Goal: Communication & Community: Share content

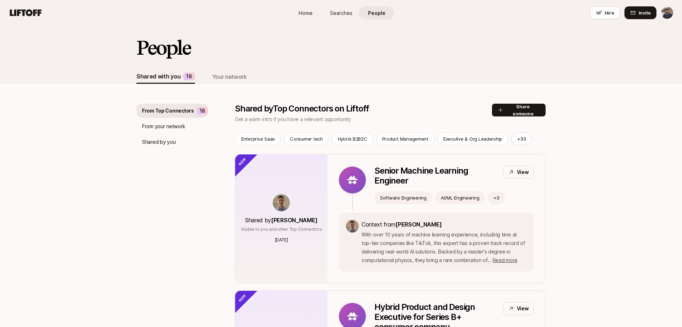
click at [193, 128] on div "From your network" at bounding box center [171, 126] width 71 height 14
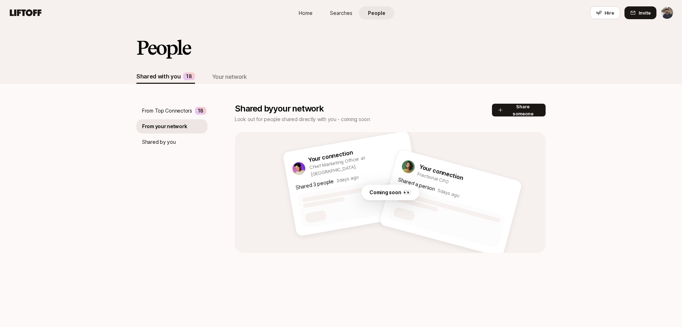
click at [195, 110] on div "18" at bounding box center [200, 111] width 11 height 8
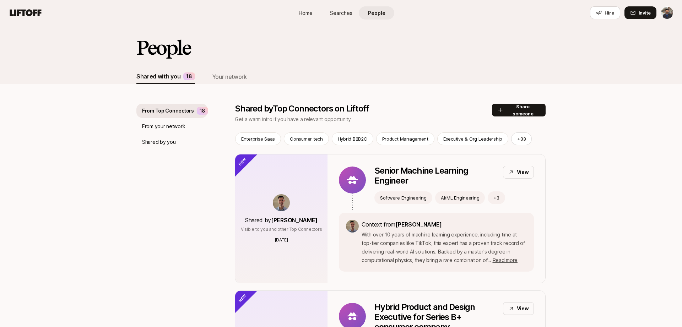
click at [186, 131] on div "From your network" at bounding box center [171, 126] width 71 height 14
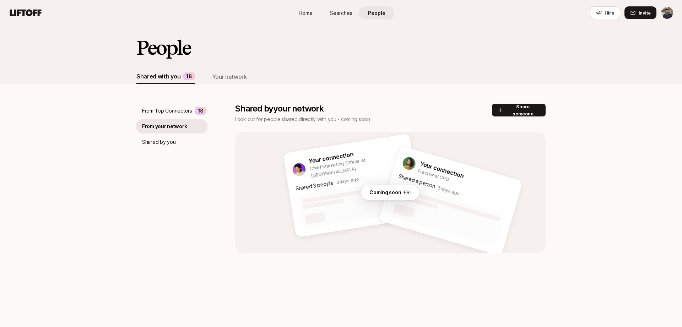
click at [169, 135] on div "Shared by you" at bounding box center [171, 142] width 71 height 14
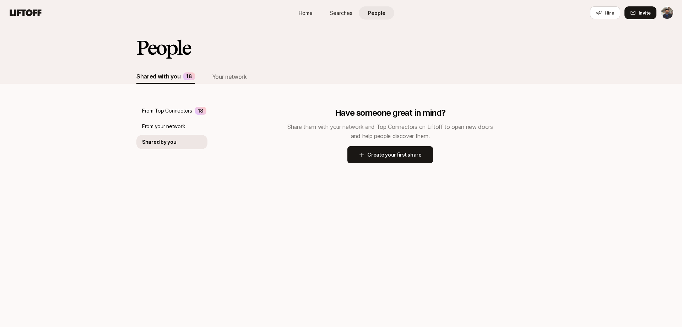
click at [177, 115] on p "From Top Connectors" at bounding box center [167, 110] width 50 height 9
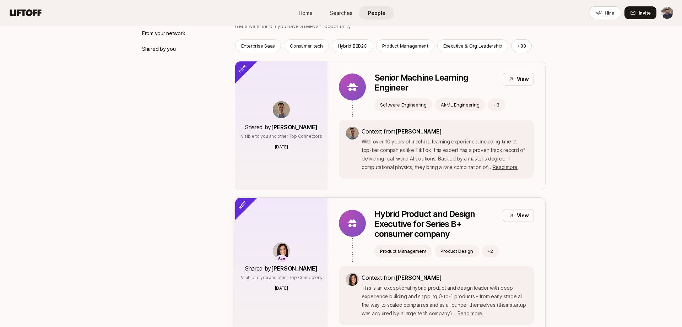
scroll to position [82, 0]
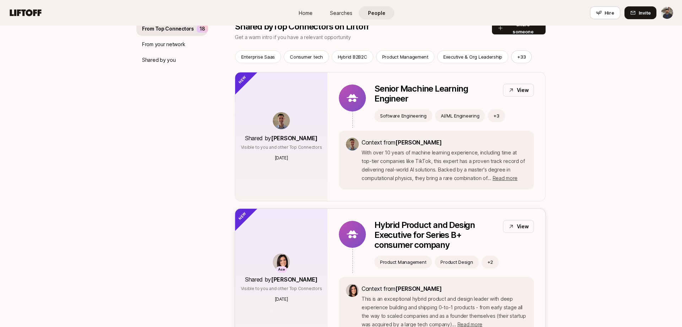
click at [514, 228] on div "View" at bounding box center [518, 226] width 31 height 13
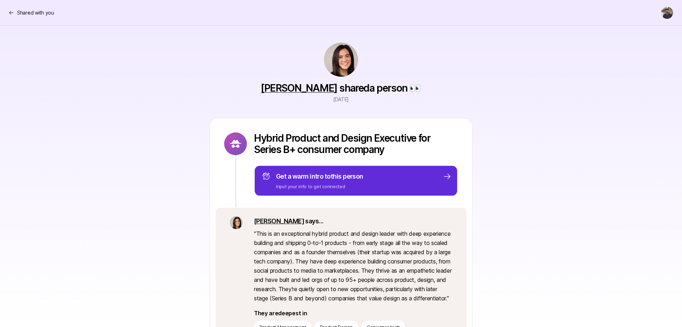
click at [8, 5] on nav "Shared with you" at bounding box center [341, 13] width 682 height 26
click at [17, 13] on p "Shared with you" at bounding box center [35, 13] width 37 height 9
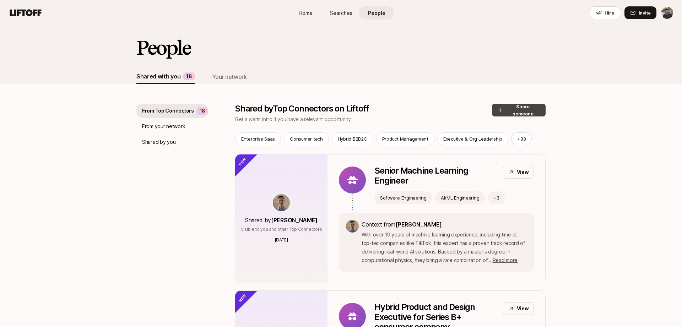
click at [511, 109] on button "Share someone" at bounding box center [519, 110] width 54 height 13
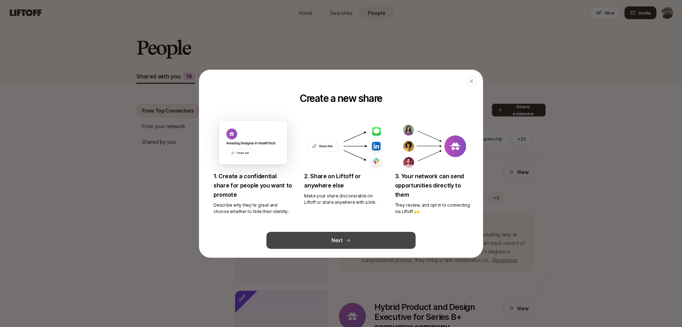
click at [372, 242] on button "Next" at bounding box center [340, 240] width 149 height 17
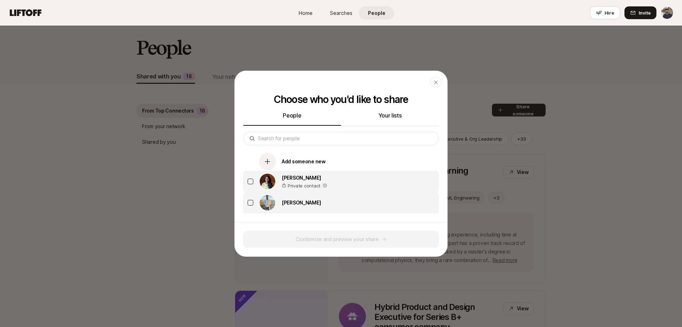
click at [251, 203] on button "button" at bounding box center [250, 203] width 6 height 6
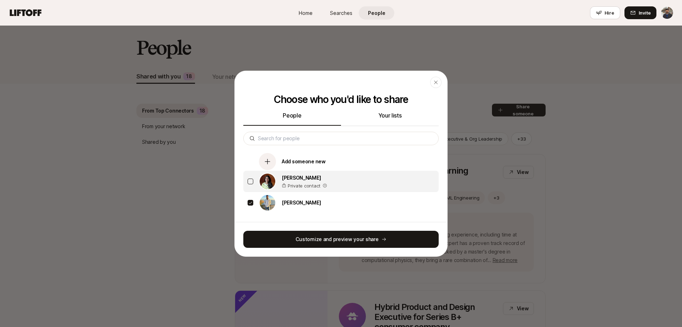
click at [398, 117] on button "Your lists" at bounding box center [390, 118] width 98 height 15
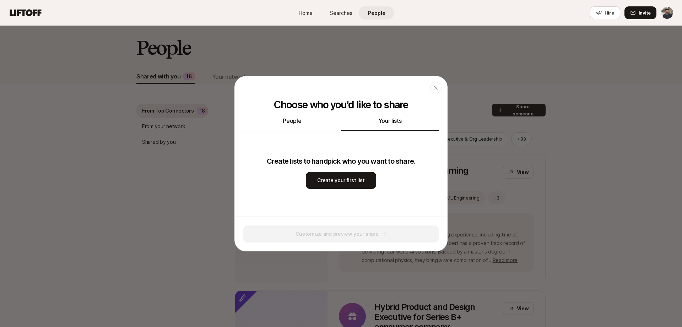
click at [314, 123] on button "People" at bounding box center [292, 123] width 98 height 15
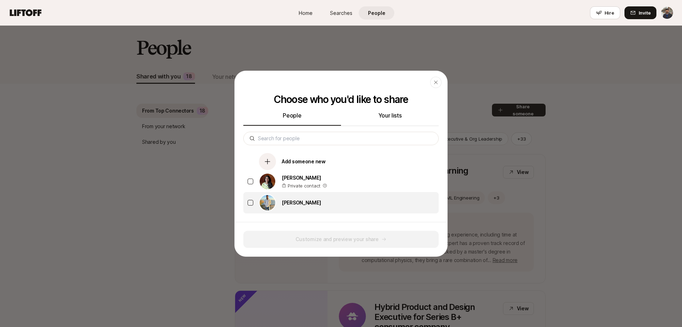
click at [252, 202] on button "button" at bounding box center [250, 203] width 6 height 6
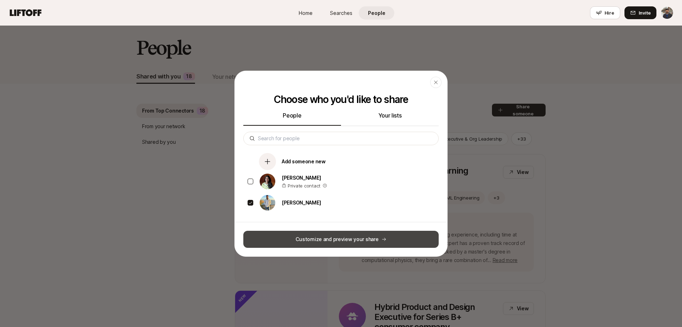
type button "on"
click at [343, 239] on button "Customize and preview your share" at bounding box center [340, 239] width 195 height 17
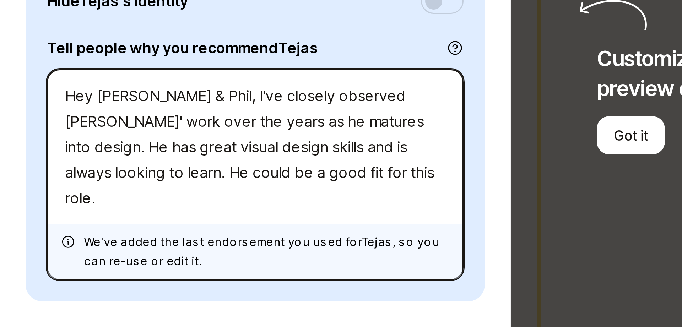
click at [61, 137] on textarea "Hey [PERSON_NAME] & Phil, I've closely observed [PERSON_NAME]' work over the ye…" at bounding box center [85, 163] width 139 height 70
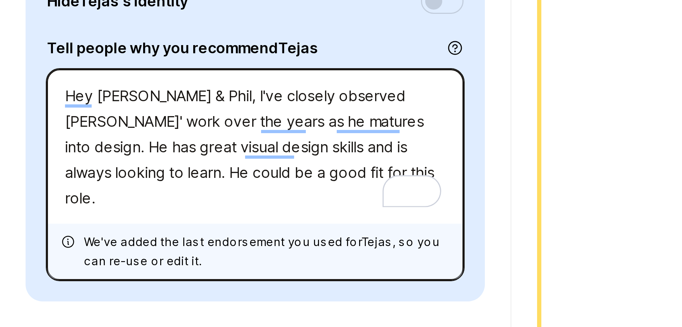
drag, startPoint x: 61, startPoint y: 138, endPoint x: 23, endPoint y: 139, distance: 38.0
click at [23, 139] on textarea "Hey [PERSON_NAME] & Phil, I've closely observed [PERSON_NAME]' work over the ye…" at bounding box center [85, 163] width 139 height 70
type textarea "x"
type textarea "HI've closely observed [PERSON_NAME]' work over the years as he matures into de…"
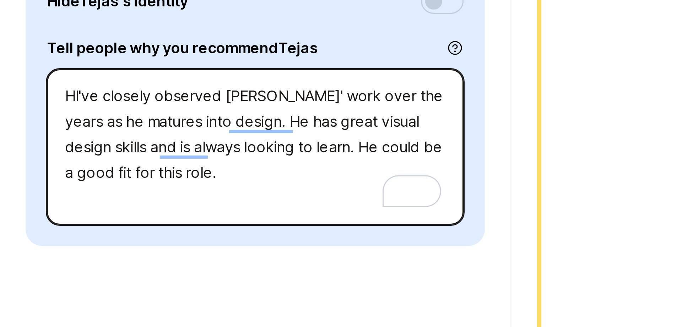
type textarea "x"
type textarea "I've closely observed [PERSON_NAME]' work over the years as he matures into des…"
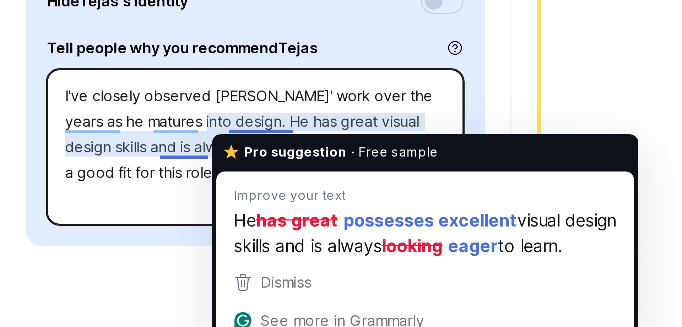
click at [86, 146] on textarea "I've closely observed [PERSON_NAME]' work over the years as he matures into des…" at bounding box center [85, 154] width 139 height 52
click at [97, 146] on textarea "I've closely observed [PERSON_NAME]' work over the years as he matures into des…" at bounding box center [85, 154] width 139 height 52
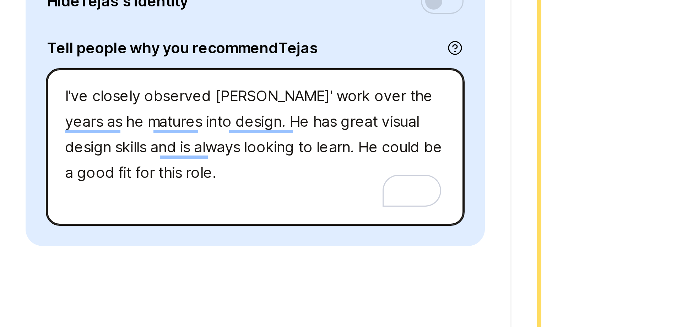
type textarea "x"
type textarea "I've closely observed [PERSON_NAME]' work over the years as he matures into des…"
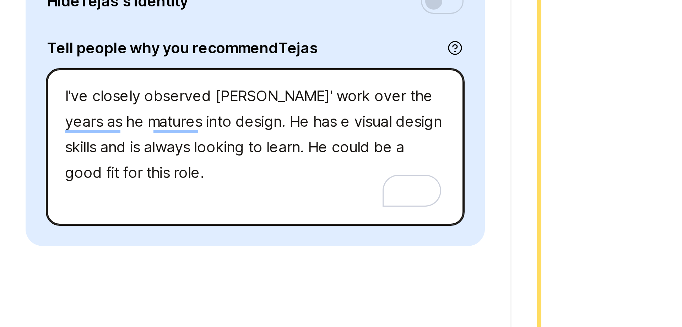
type textarea "x"
type textarea "I've closely observed [PERSON_NAME]' work over the years as he matures into des…"
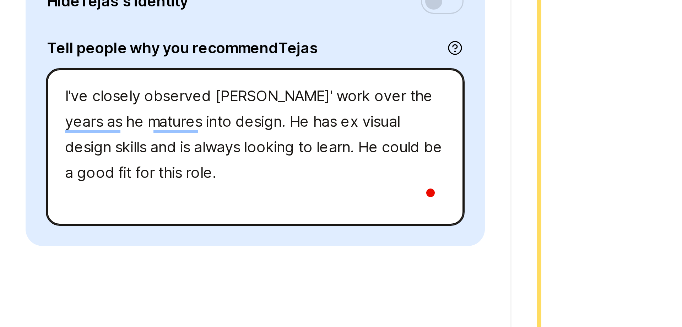
type textarea "x"
type textarea "I've closely observed [PERSON_NAME]' work over the years as he matures into des…"
type textarea "x"
type textarea "I've closely observed [PERSON_NAME]' work over the years as he matures into des…"
type textarea "x"
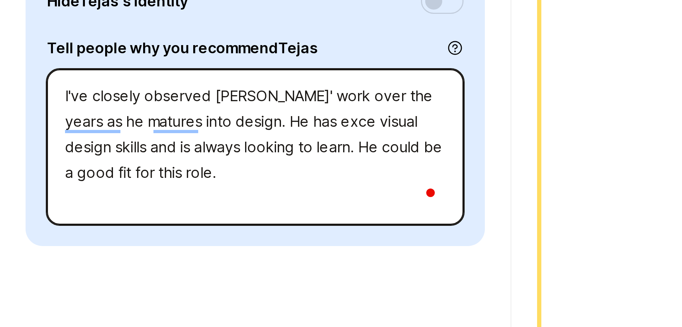
type textarea "I've closely observed [PERSON_NAME]' work over the years as he matures into des…"
type textarea "x"
type textarea "I've closely observed [PERSON_NAME]' work over the years as he matures into des…"
type textarea "x"
type textarea "I've closely observed [PERSON_NAME]' work over the years as he matures into des…"
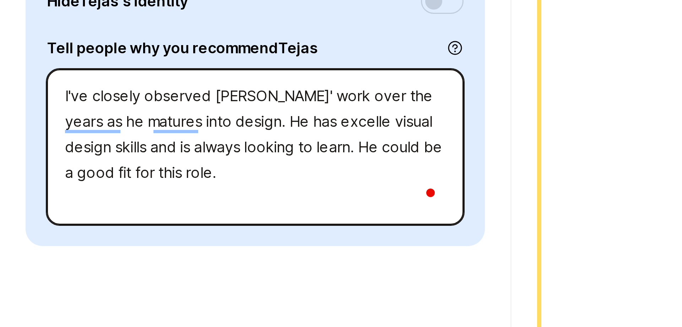
type textarea "x"
type textarea "I've closely observed [PERSON_NAME]' work over the years as he matures into des…"
type textarea "x"
type textarea "I've closely observed [PERSON_NAME]' work over the years as he matures into des…"
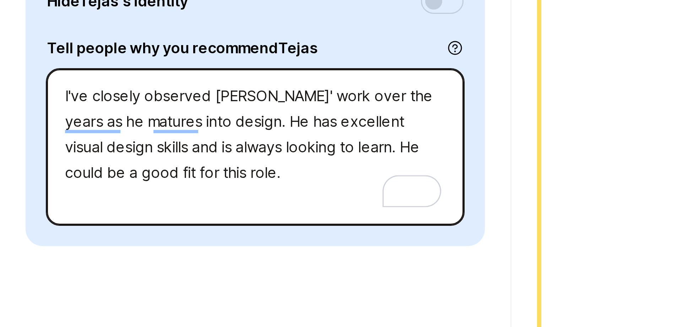
click at [106, 154] on textarea "I've closely observed [PERSON_NAME]' work over the years as he matures into des…" at bounding box center [85, 154] width 139 height 52
click at [27, 162] on textarea "I've closely observed [PERSON_NAME]' work over the years as he matures into des…" at bounding box center [85, 154] width 139 height 52
click at [55, 163] on textarea "I've closely observed [PERSON_NAME]' work over the years as he matures into des…" at bounding box center [85, 154] width 139 height 52
type textarea "x"
type textarea "I've closely observed [PERSON_NAME]' work over the years as he matures into des…"
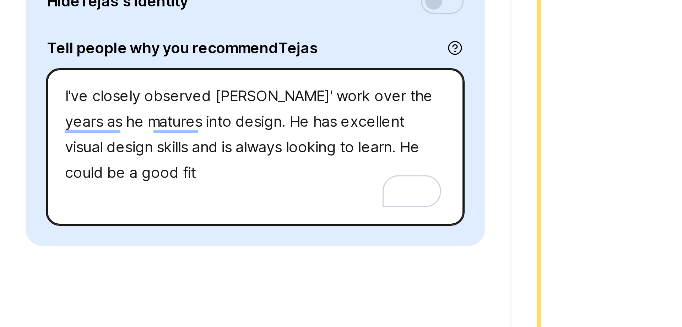
type textarea "x"
type textarea "I've closely observed [PERSON_NAME]' work over the years as he matures into des…"
type textarea "x"
type textarea "I've closely observed [PERSON_NAME]' work over the years as he matures into des…"
type textarea "x"
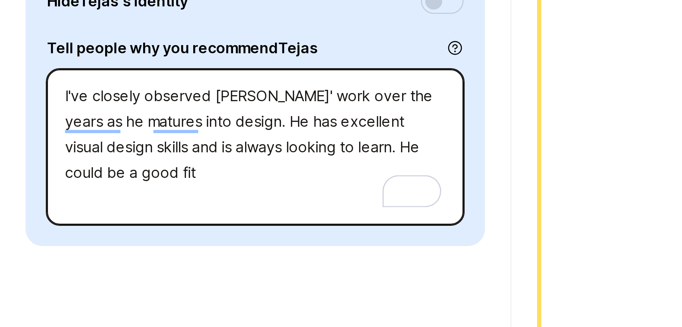
type textarea "I've closely observed [PERSON_NAME]' work over the years as he matures into des…"
type textarea "x"
type textarea "I've closely observed [PERSON_NAME]' work over the years as he matures into des…"
type textarea "x"
type textarea "I've closely observed [PERSON_NAME]' work over the years as he matures into des…"
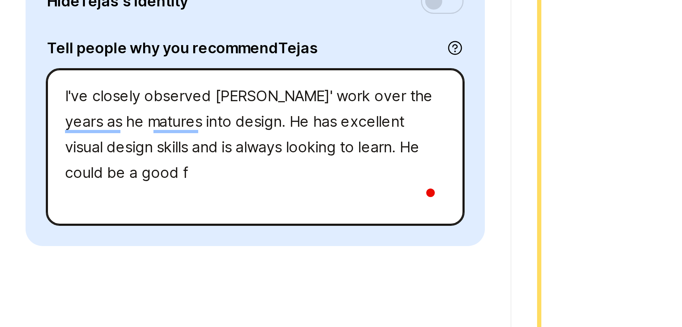
type textarea "x"
type textarea "I've closely observed [PERSON_NAME]' work over the years as he matures into des…"
type textarea "x"
type textarea "I've closely observed [PERSON_NAME]' work over the years as he matures into des…"
type textarea "x"
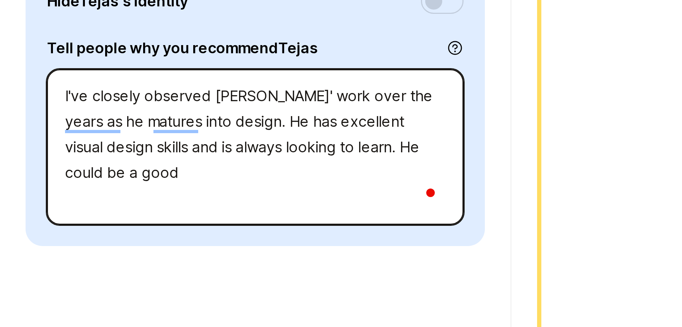
type textarea "I've closely observed [PERSON_NAME]' work over the years as he matures into des…"
type textarea "x"
type textarea "I've closely observed [PERSON_NAME]' work over the years as he matures into des…"
type textarea "x"
type textarea "I've closely observed [PERSON_NAME]' work over the years as he matures into des…"
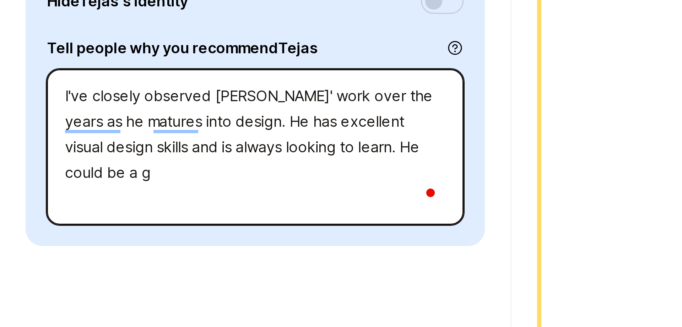
type textarea "x"
type textarea "I've closely observed [PERSON_NAME]' work over the years as he matures into des…"
type textarea "x"
type textarea "I've closely observed [PERSON_NAME]' work over the years as he matures into des…"
type textarea "x"
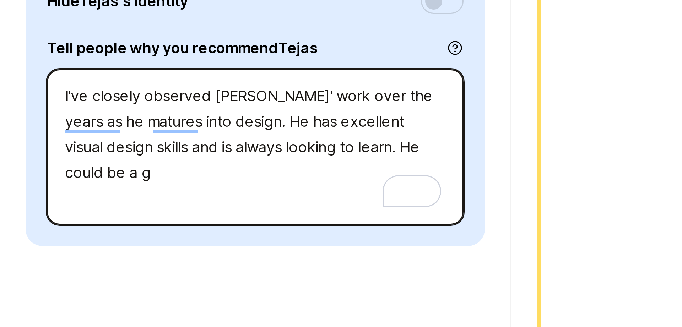
type textarea "I've closely observed [PERSON_NAME]' work over the years as he matures into des…"
type textarea "x"
type textarea "I've closely observed [PERSON_NAME]' work over the years as he matures into des…"
type textarea "x"
type textarea "I've closely observed [PERSON_NAME]' work over the years as he matures into des…"
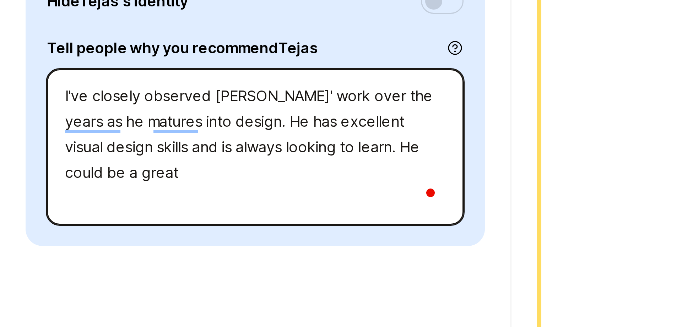
type textarea "x"
type textarea "I've closely observed [PERSON_NAME]' work over the years as he matures into des…"
type textarea "x"
type textarea "I've closely observed [PERSON_NAME]' work over the years as he matures into des…"
type textarea "x"
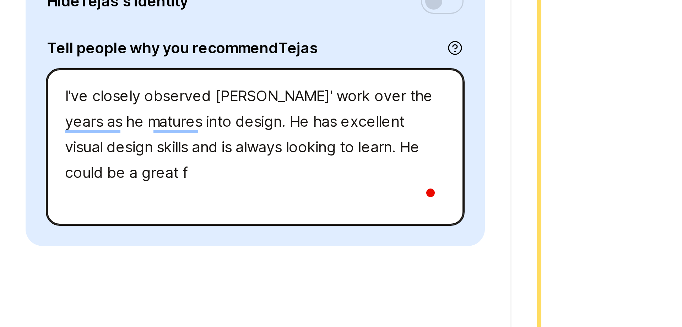
type textarea "I've closely observed [PERSON_NAME]' work over the years as he matures into des…"
type textarea "x"
type textarea "I've closely observed [PERSON_NAME]' work over the years as he matures into des…"
type textarea "x"
type textarea "I've closely observed [PERSON_NAME]' work over the years as he matures into des…"
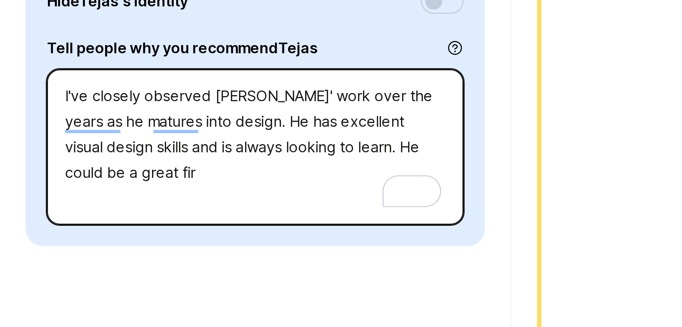
type textarea "x"
type textarea "I've closely observed [PERSON_NAME]' work over the years as he matures into des…"
type textarea "x"
type textarea "I've closely observed [PERSON_NAME]' work over the years as he matures into des…"
type textarea "x"
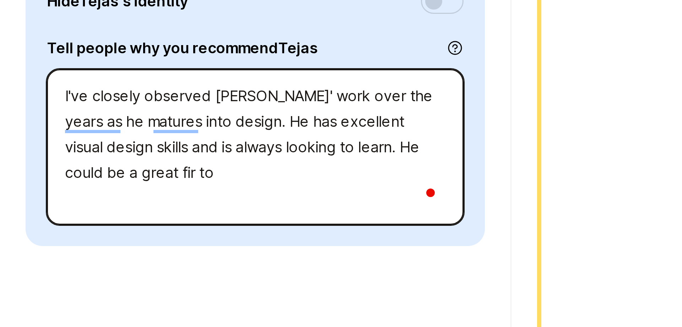
type textarea "I've closely observed [PERSON_NAME]' work over the years as he matures into des…"
type textarea "x"
type textarea "I've closely observed [PERSON_NAME]' work over the years as he matures into des…"
type textarea "x"
type textarea "I've closely observed [PERSON_NAME]' work over the years as he matures into des…"
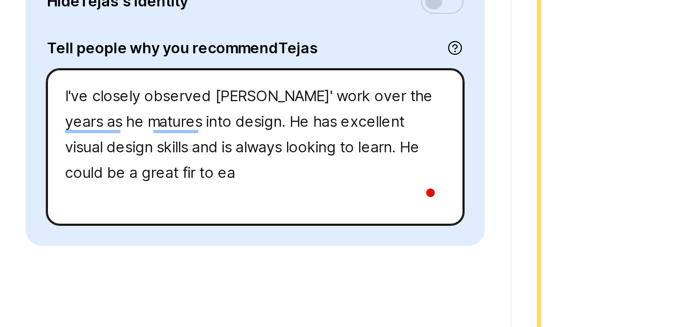
type textarea "x"
type textarea "I've closely observed [PERSON_NAME]' work over the years as he matures into des…"
type textarea "x"
type textarea "I've closely observed [PERSON_NAME]' work over the years as he matures into des…"
type textarea "x"
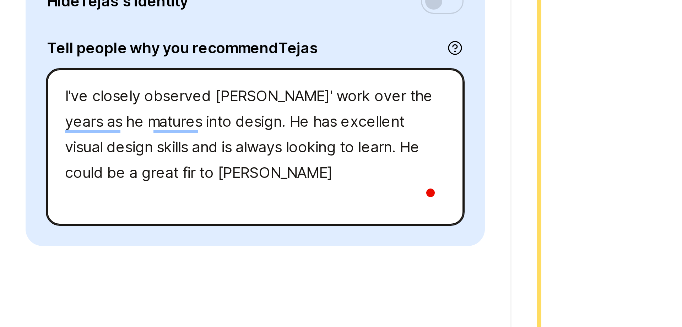
type textarea "I've closely observed [PERSON_NAME]' work over the years as he matures into des…"
type textarea "x"
type textarea "I've closely observed [PERSON_NAME]' work over the years as he matures into des…"
type textarea "x"
type textarea "I've closely observed [PERSON_NAME]' work over the years as he matures into des…"
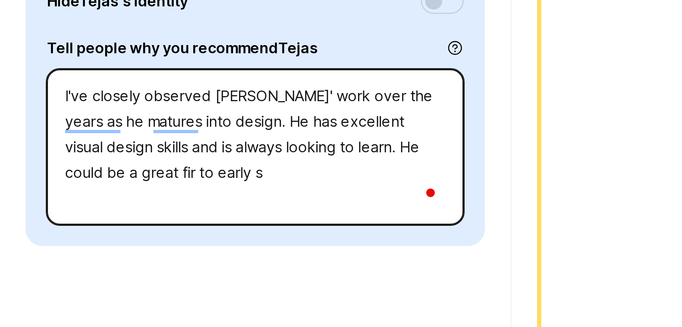
type textarea "x"
type textarea "I've closely observed [PERSON_NAME]' work over the years as he matures into des…"
type textarea "x"
type textarea "I've closely observed [PERSON_NAME]' work over the years as he matures into des…"
type textarea "x"
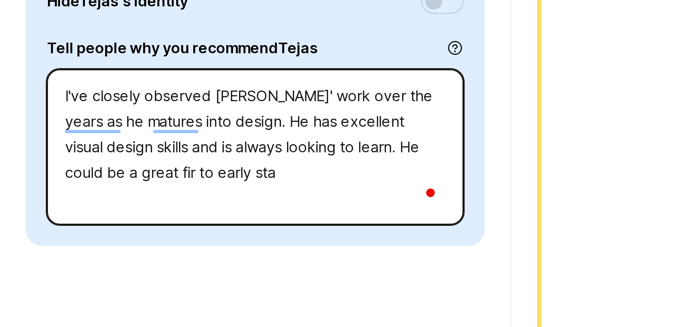
type textarea "I've closely observed [PERSON_NAME]' work over the years as he matures into des…"
type textarea "x"
type textarea "I've closely observed [PERSON_NAME]' work over the years as he matures into des…"
type textarea "x"
type textarea "I've closely observed [PERSON_NAME]' work over the years as he matures into des…"
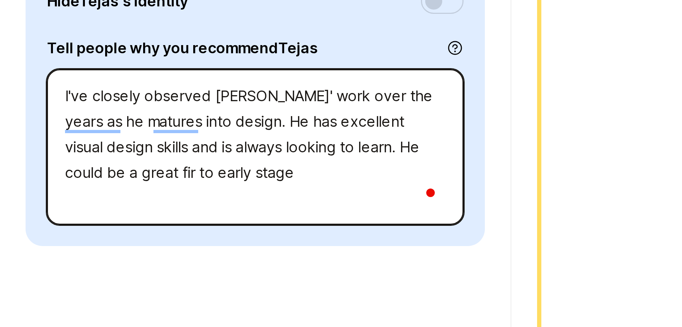
type textarea "x"
type textarea "I've closely observed [PERSON_NAME]' work over the years as he matures into des…"
type textarea "x"
type textarea "I've closely observed [PERSON_NAME]' work over the years as he matures into des…"
type textarea "x"
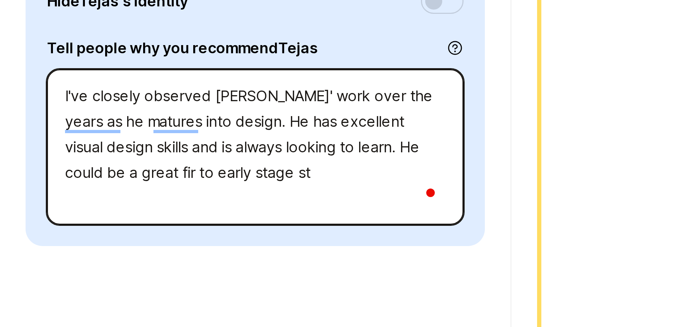
type textarea "I've closely observed [PERSON_NAME]' work over the years as he matures into des…"
type textarea "x"
type textarea "I've closely observed [PERSON_NAME]' work over the years as he matures into des…"
type textarea "x"
type textarea "I've closely observed [PERSON_NAME]' work over the years as he matures into des…"
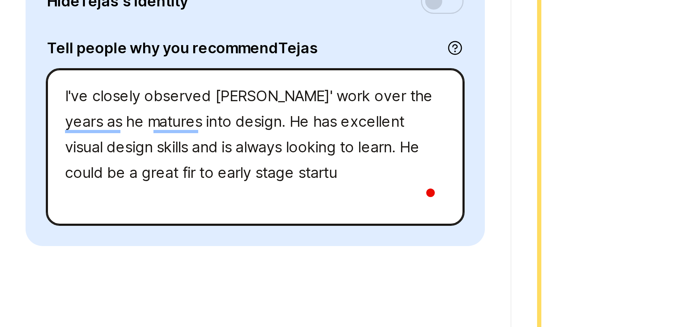
type textarea "x"
type textarea "I've closely observed [PERSON_NAME]' work over the years as he matures into des…"
type textarea "x"
type textarea "I've closely observed [PERSON_NAME]' work over the years as he matures into des…"
type textarea "x"
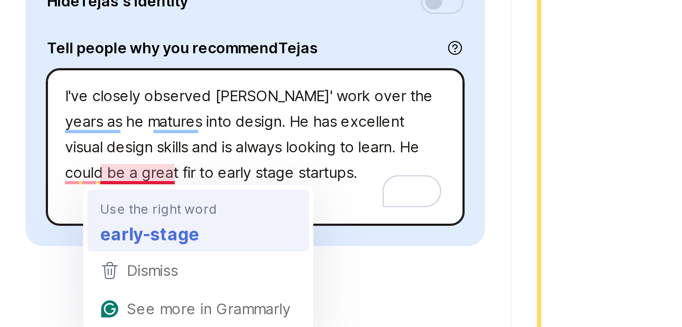
type textarea "I've closely observed [PERSON_NAME]' work over the years as he matures into des…"
type textarea "x"
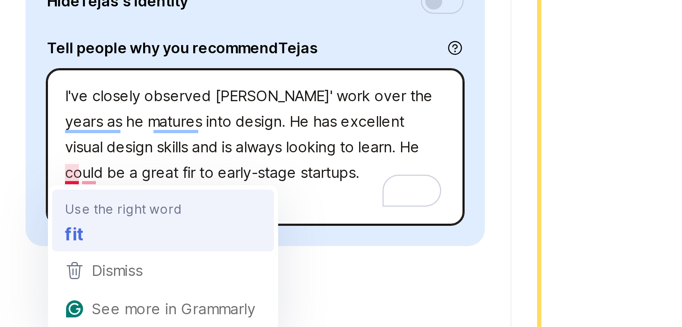
type textarea "I've closely observed [PERSON_NAME]' work over the years as he matures into des…"
type textarea "x"
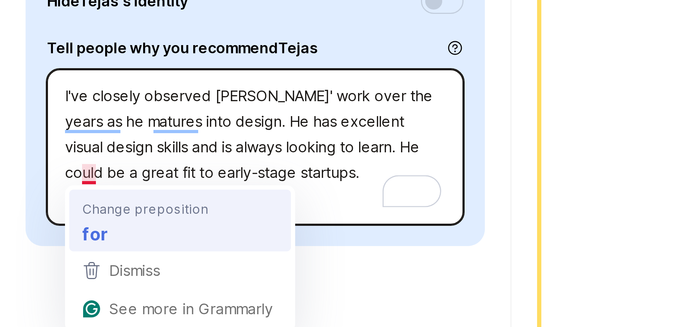
type textarea "I've closely observed [PERSON_NAME]' work over the years as he matures into des…"
type textarea "x"
type textarea "I've closely observed [PERSON_NAME]' work over the years as he matures into des…"
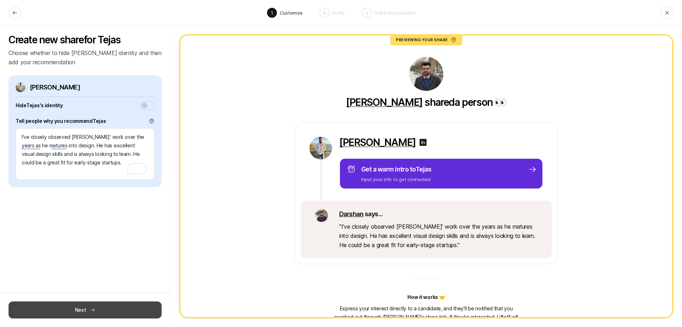
click at [106, 306] on button "Next" at bounding box center [85, 309] width 153 height 17
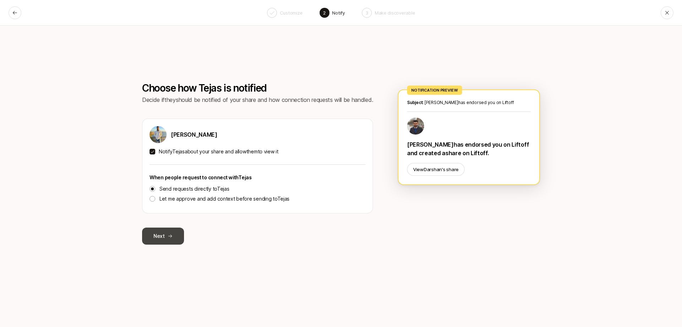
click at [152, 244] on button "Next" at bounding box center [163, 236] width 42 height 17
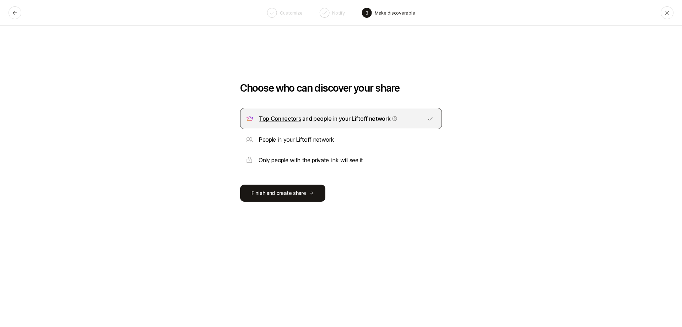
click at [250, 141] on icon at bounding box center [249, 139] width 7 height 7
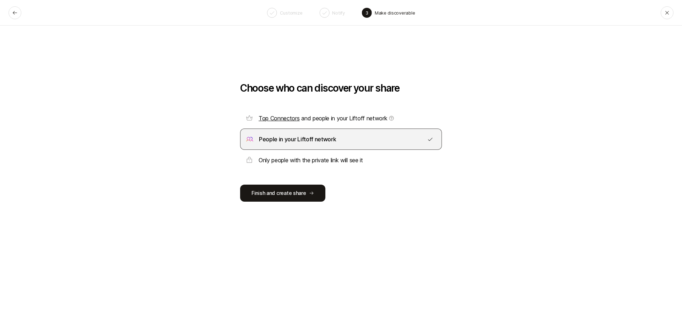
click at [249, 116] on icon at bounding box center [249, 118] width 7 height 7
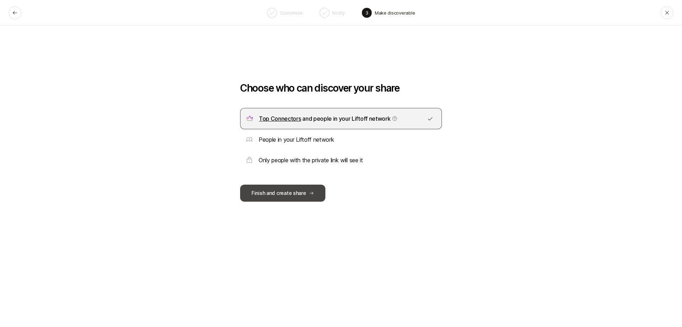
click at [288, 196] on button "Finish and create share" at bounding box center [282, 193] width 85 height 17
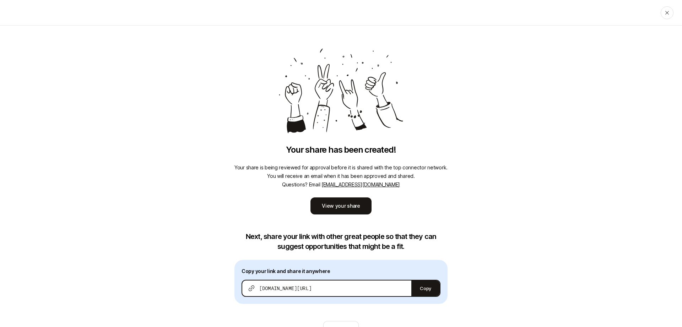
scroll to position [25, 0]
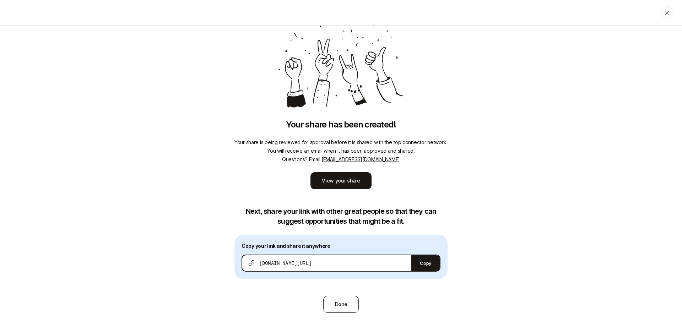
click at [342, 302] on button "Done" at bounding box center [341, 304] width 36 height 17
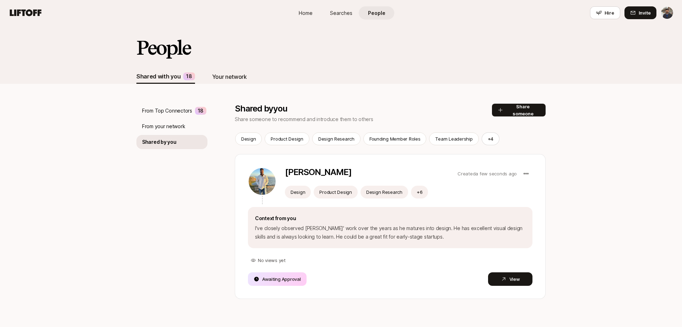
click at [231, 79] on div "Your network" at bounding box center [229, 76] width 35 height 9
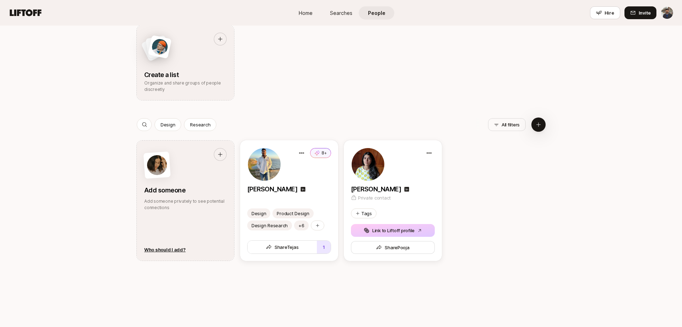
scroll to position [245, 0]
click at [418, 227] on button "Link to Liftoff profile" at bounding box center [393, 229] width 84 height 13
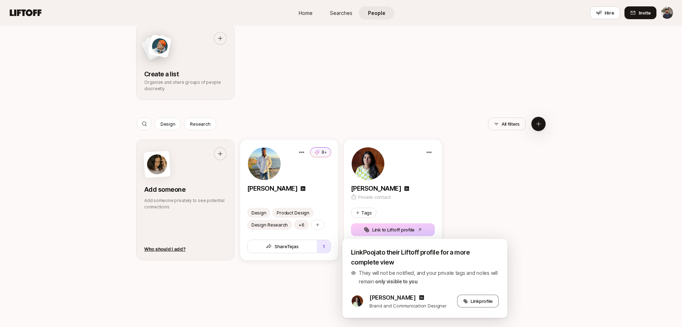
click at [486, 210] on div "Add someone Add someone privately to see potential connections Who should I add…" at bounding box center [340, 199] width 409 height 121
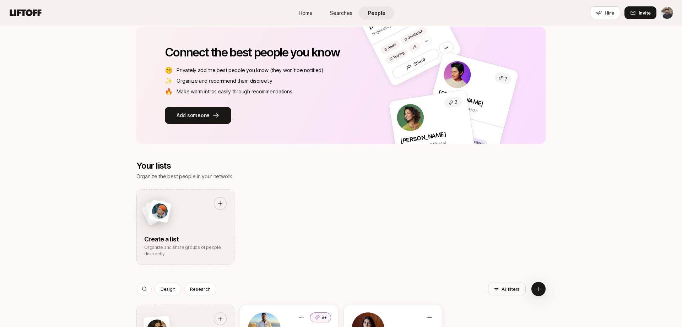
scroll to position [0, 0]
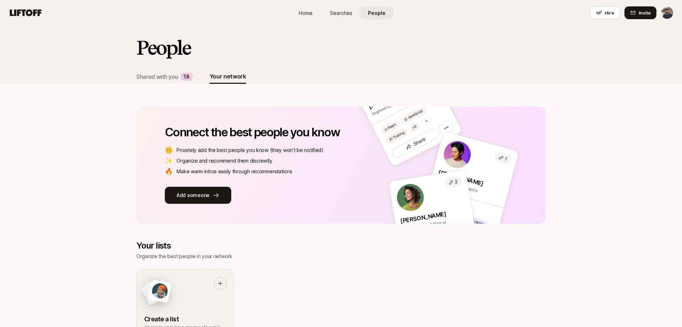
click at [347, 15] on span "Searches" at bounding box center [341, 12] width 22 height 7
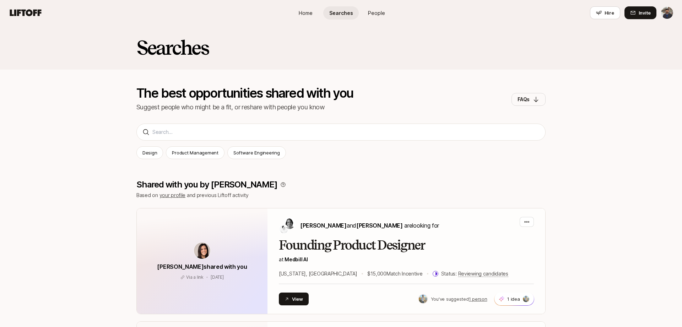
click at [314, 18] on link "Home" at bounding box center [305, 12] width 35 height 13
